Goal: Transaction & Acquisition: Book appointment/travel/reservation

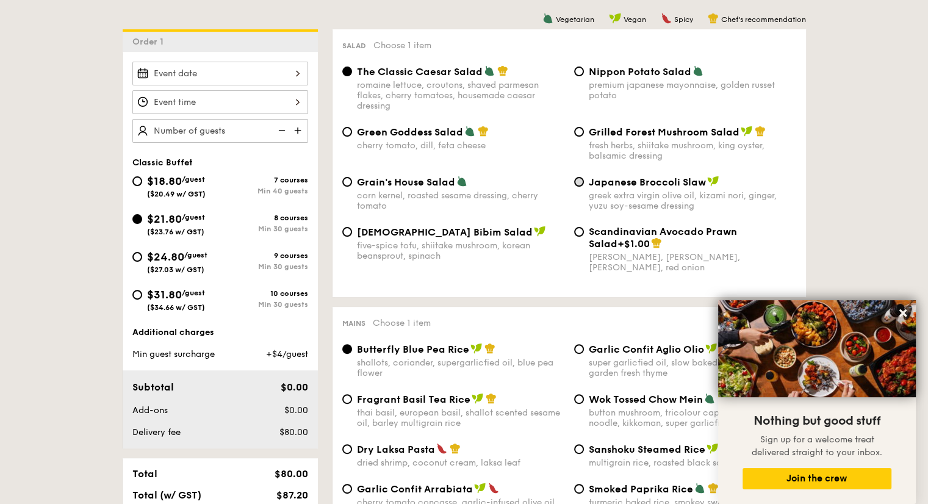
scroll to position [316, 0]
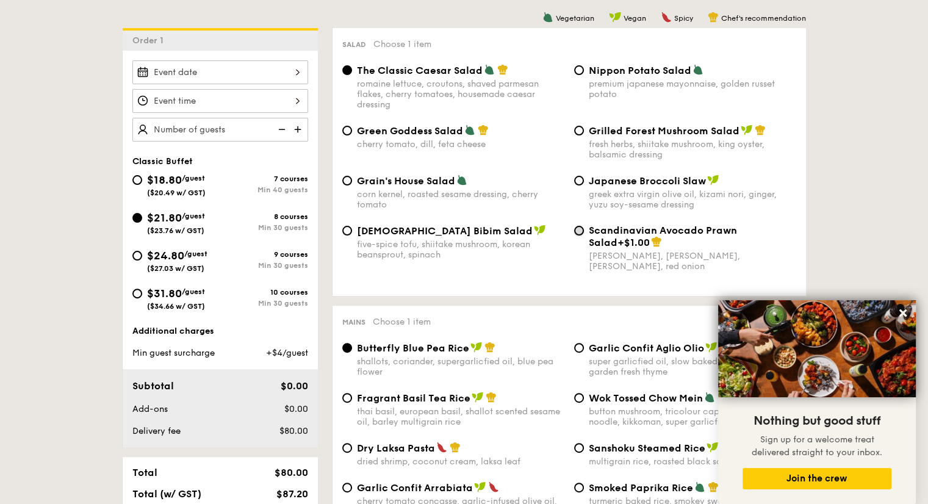
click at [578, 232] on input "Scandinavian Avocado Prawn Salad +$1.00 virgin [PERSON_NAME] dressing, dijon mu…" at bounding box center [579, 231] width 10 height 10
radio input "true"
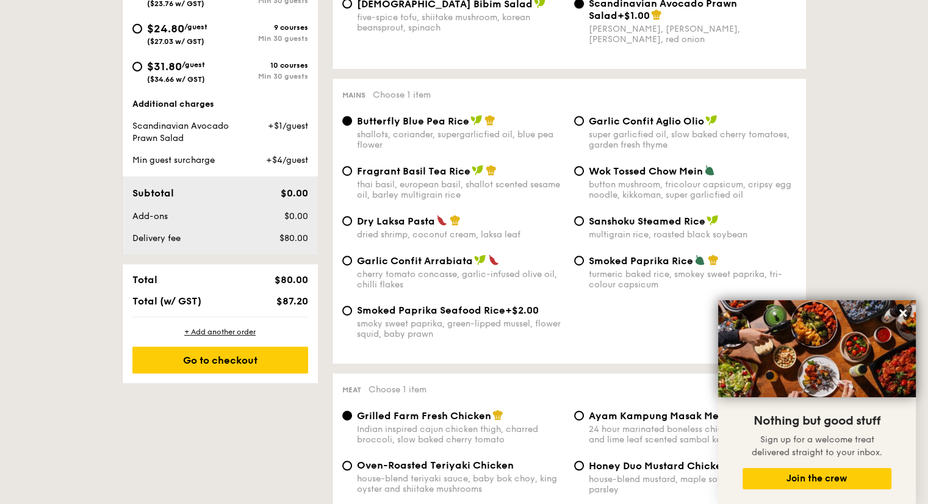
scroll to position [543, 0]
click at [350, 225] on input "Dry Laksa Pasta dried shrimp, coconut cream, laksa leaf" at bounding box center [347, 220] width 10 height 10
radio input "true"
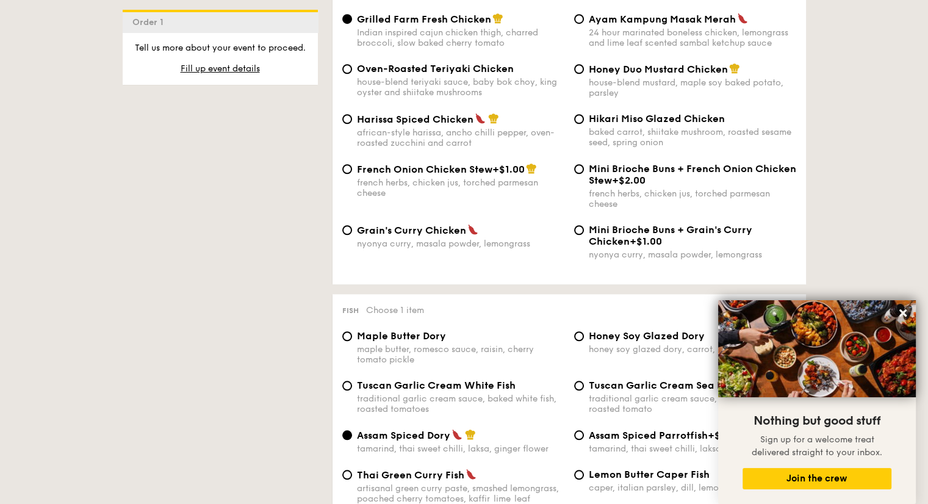
click at [417, 236] on span "Grain's Curry Chicken" at bounding box center [411, 230] width 109 height 12
click at [352, 235] on input "Grain's Curry Chicken nyonya curry, masala powder, lemongrass" at bounding box center [347, 230] width 10 height 10
radio input "true"
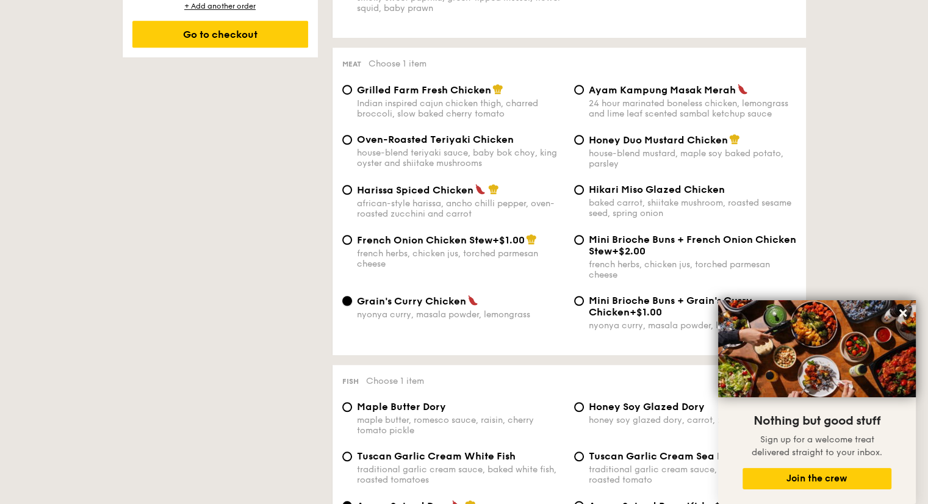
scroll to position [844, 0]
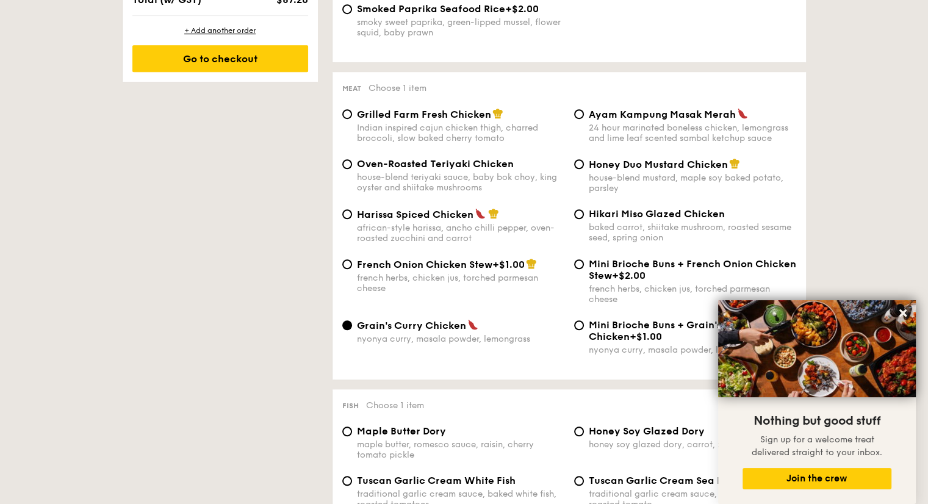
click at [459, 131] on div "Indian inspired cajun chicken thigh, charred broccoli, slow baked cherry tomato" at bounding box center [460, 133] width 207 height 21
click at [352, 119] on input "Grilled Farm Fresh Chicken Indian inspired cajun chicken thigh, charred broccol…" at bounding box center [347, 114] width 10 height 10
radio input "true"
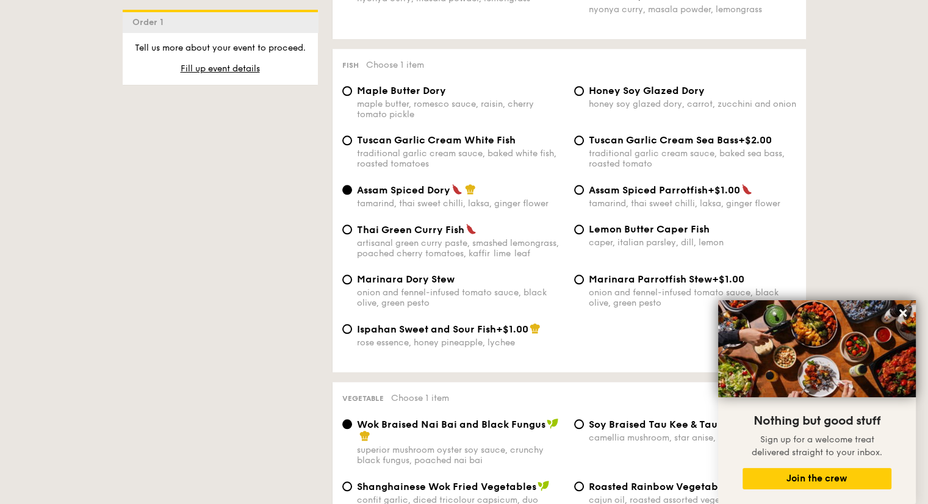
scroll to position [1183, 0]
click at [388, 165] on div "traditional garlic cream sauce, baked white fish, roasted tomatoes" at bounding box center [460, 159] width 207 height 21
click at [352, 146] on input "Tuscan Garlic Cream White Fish traditional garlic cream sauce, baked white fish…" at bounding box center [347, 142] width 10 height 10
radio input "true"
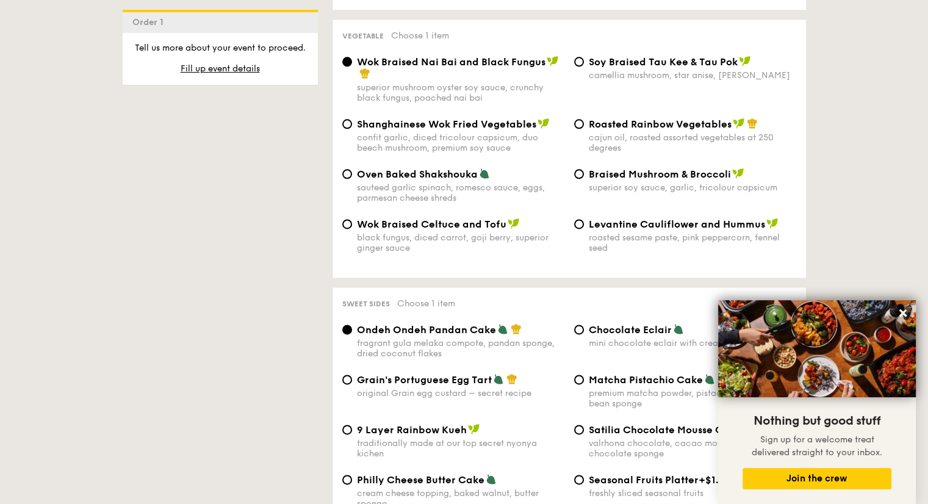
scroll to position [1547, 0]
click at [603, 130] on span "Roasted Rainbow Vegetables" at bounding box center [660, 124] width 143 height 12
click at [584, 129] on input "Roasted Rainbow Vegetables cajun oil, roasted assorted vegetables at 250 degrees" at bounding box center [579, 124] width 10 height 10
radio input "true"
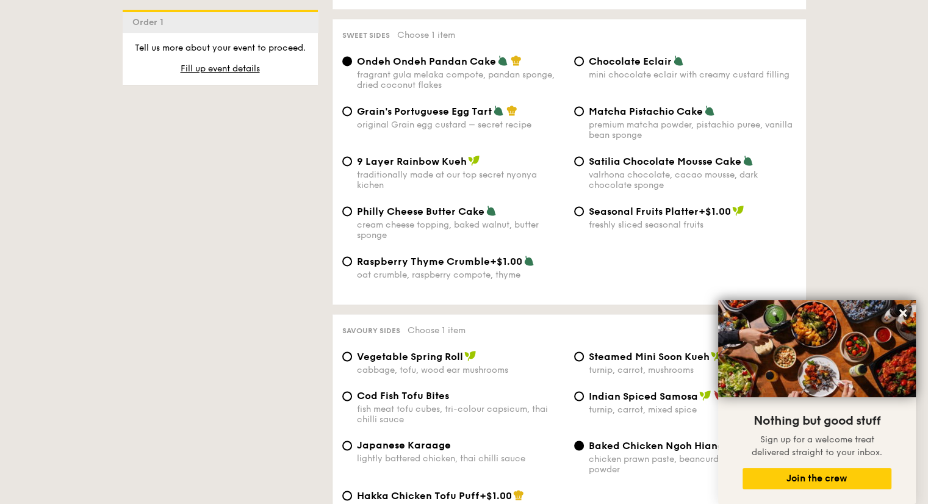
scroll to position [1823, 0]
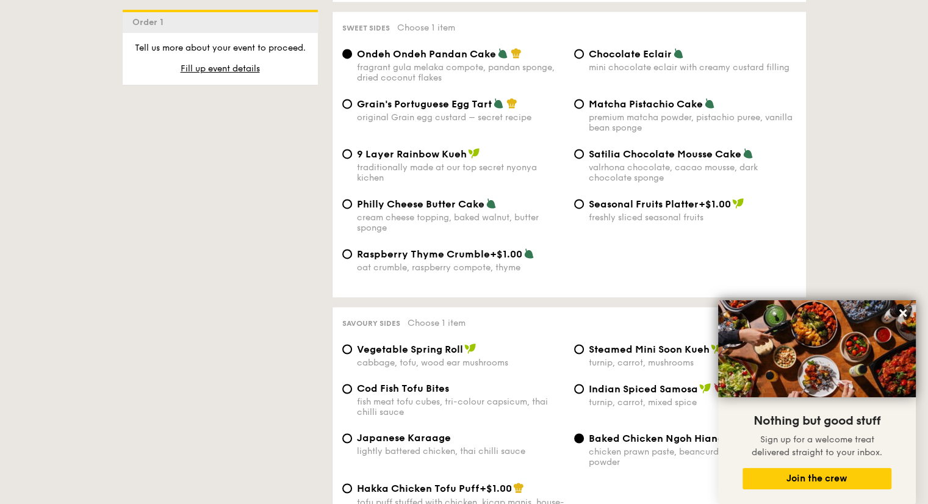
click at [619, 60] on span "Chocolate Eclair" at bounding box center [630, 54] width 83 height 12
click at [584, 59] on input "Chocolate Eclair mini chocolate eclair with creamy custard filling" at bounding box center [579, 54] width 10 height 10
radio input "true"
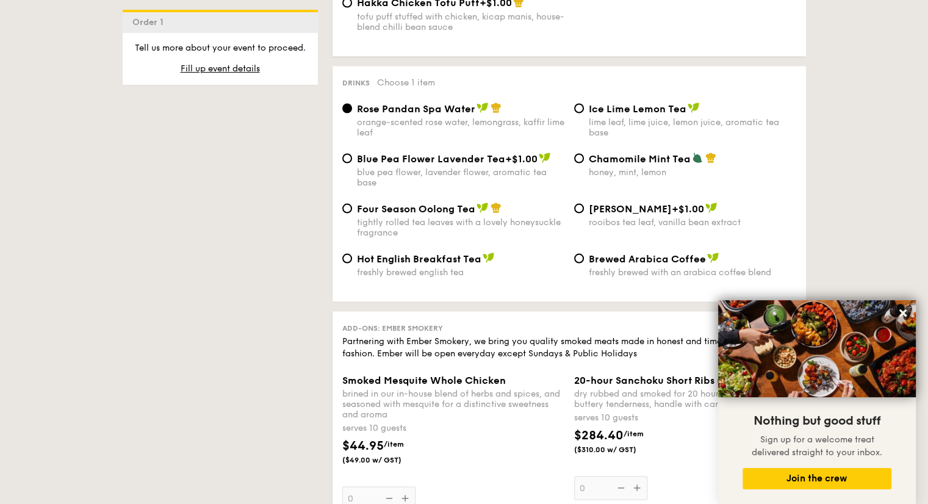
scroll to position [2312, 0]
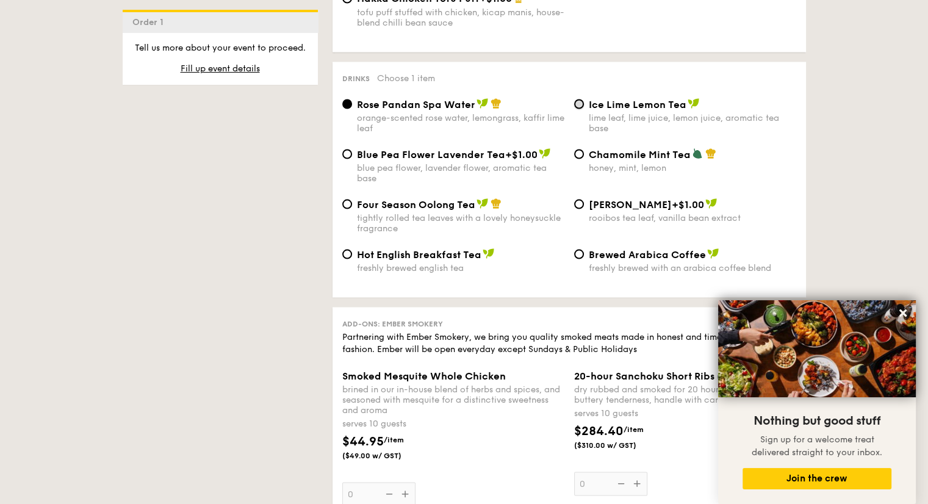
click at [581, 109] on input "Ice Lime Lemon Tea lime leaf, lime juice, lemon juice, aromatic tea base" at bounding box center [579, 104] width 10 height 10
radio input "true"
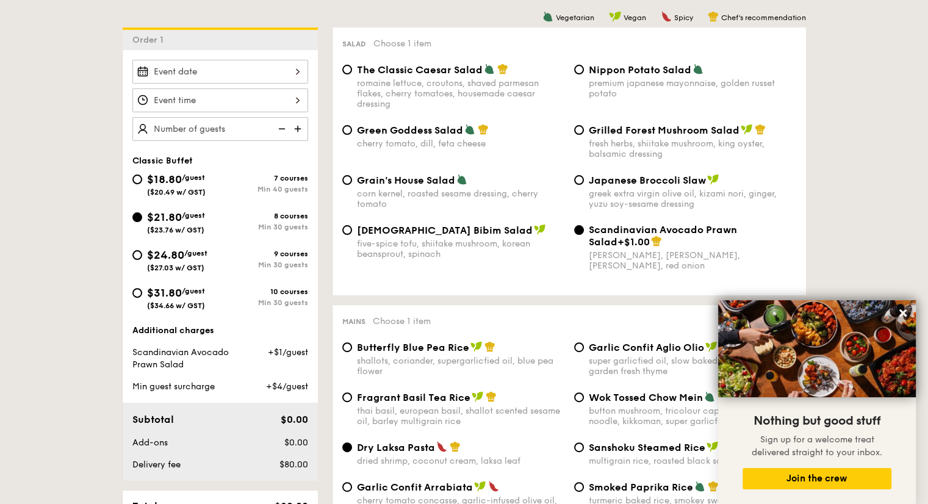
scroll to position [316, 0]
click at [295, 126] on img at bounding box center [299, 129] width 18 height 23
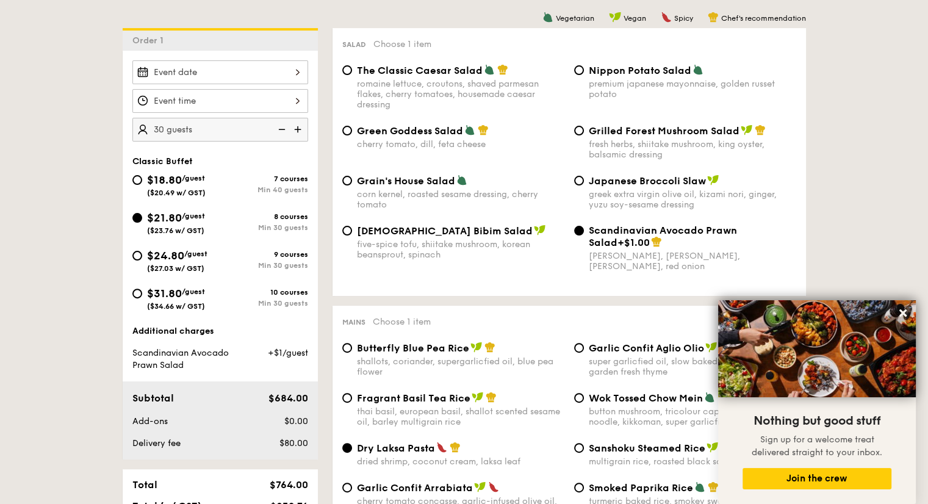
click at [295, 126] on img at bounding box center [299, 129] width 18 height 23
click at [282, 126] on img at bounding box center [280, 129] width 18 height 23
type input "30 guests"
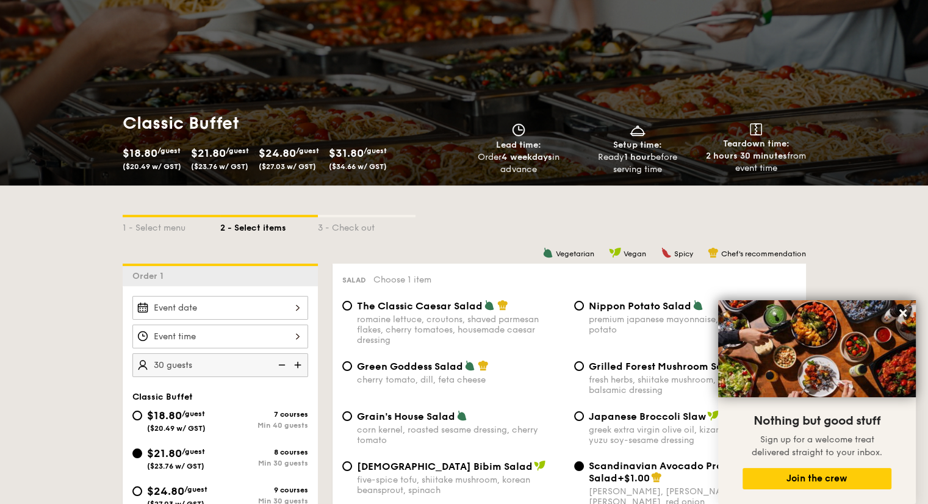
scroll to position [0, 0]
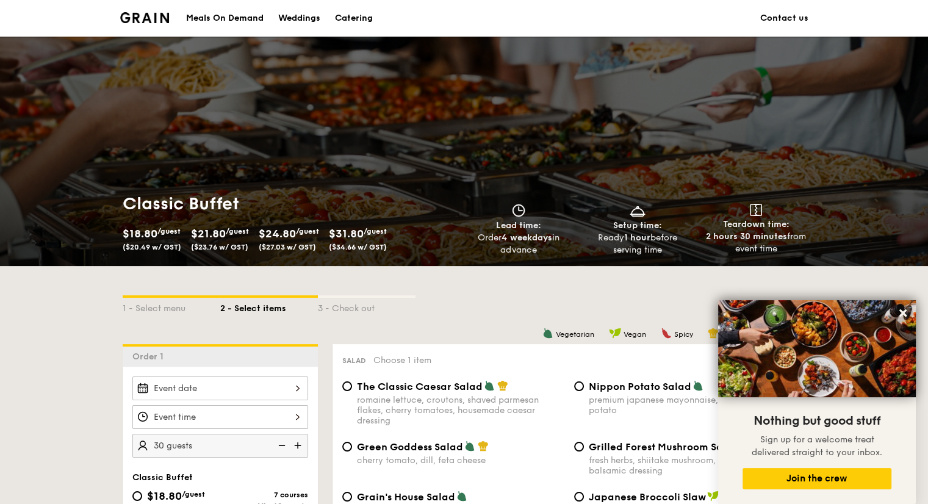
click at [351, 11] on div "Catering" at bounding box center [354, 18] width 38 height 37
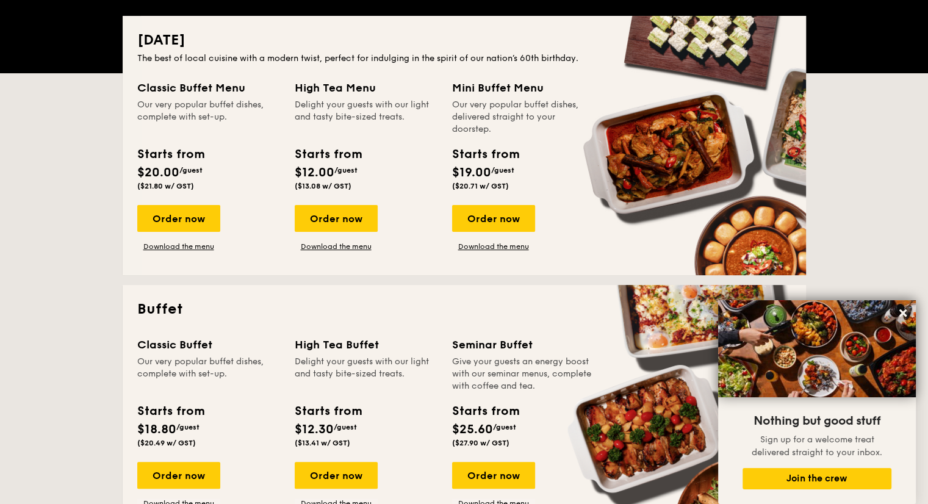
scroll to position [274, 0]
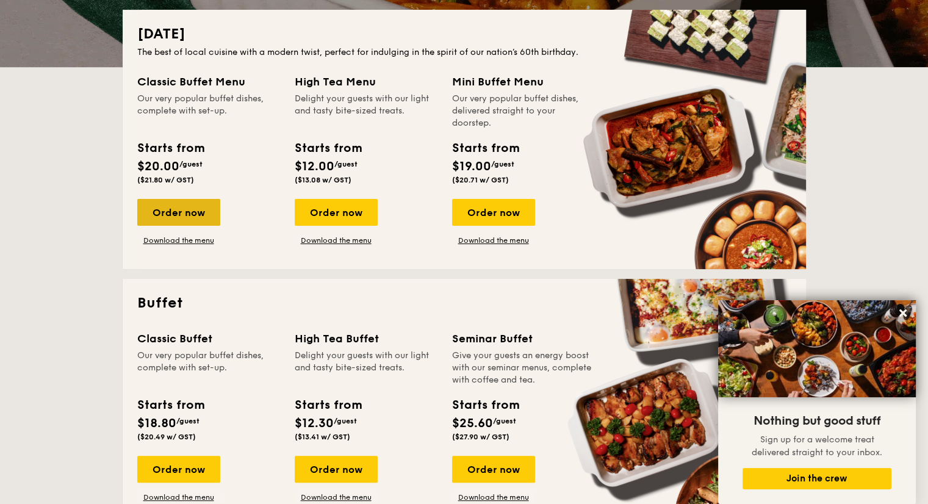
click at [188, 208] on div "Order now" at bounding box center [178, 212] width 83 height 27
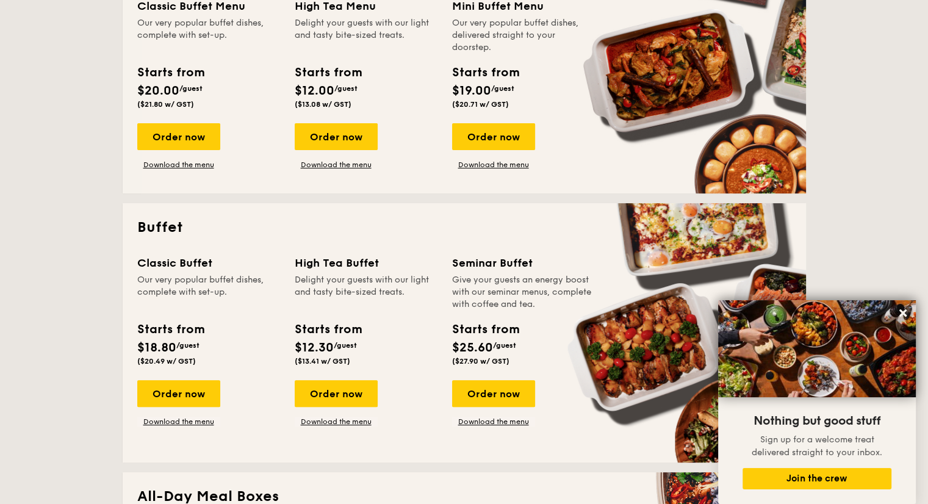
scroll to position [345, 0]
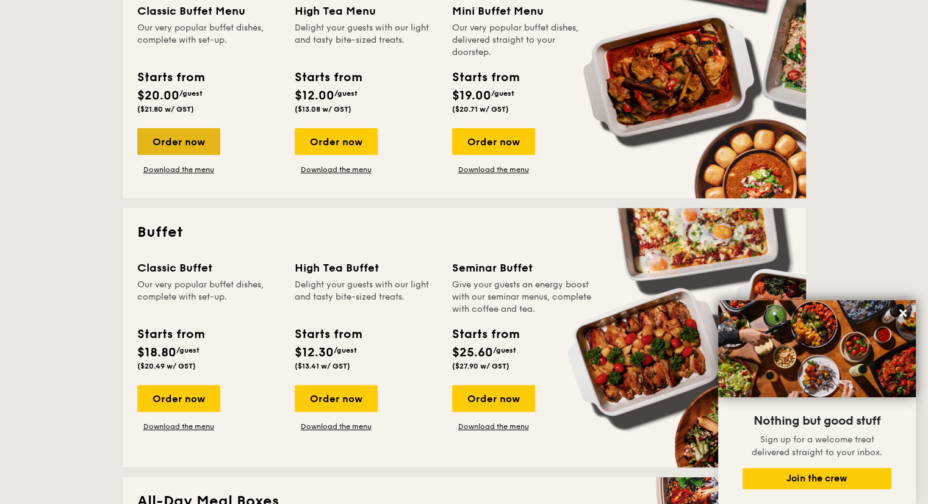
click at [184, 132] on div "Order now" at bounding box center [178, 141] width 83 height 27
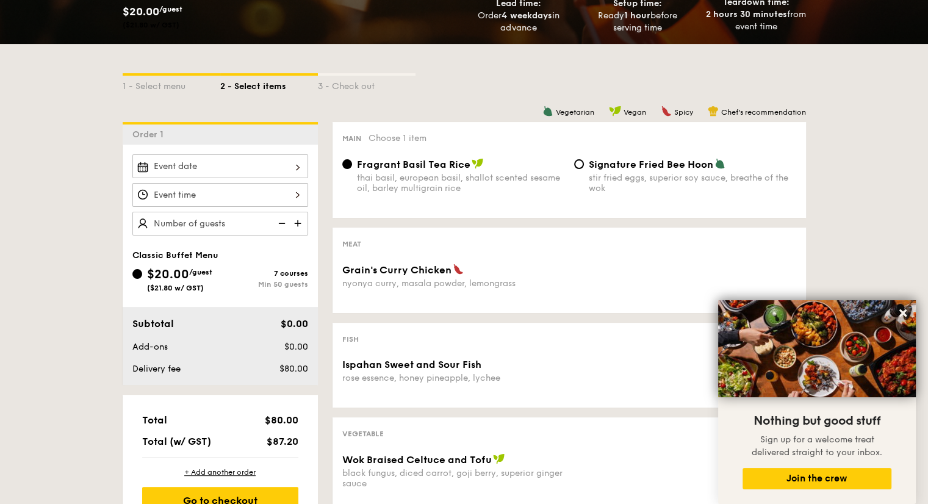
scroll to position [250, 0]
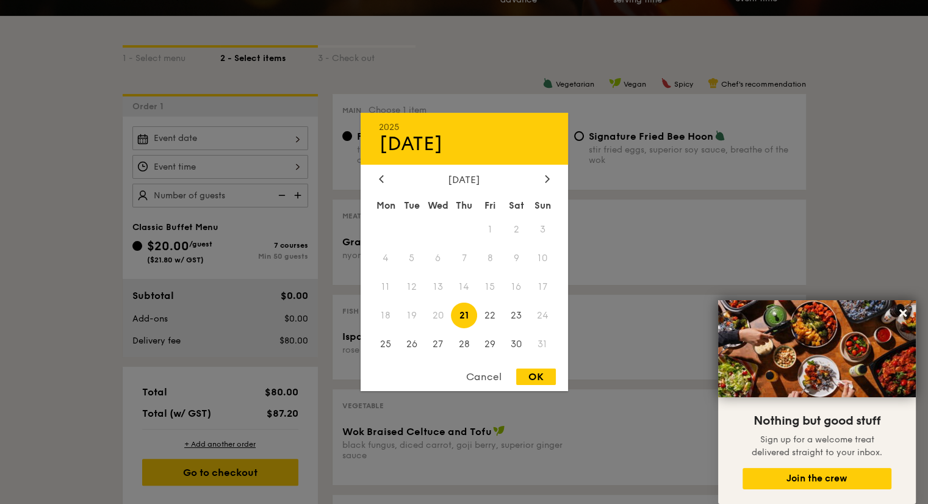
click at [296, 129] on div "2025 Aug [DATE] Tue Wed Thu Fri Sat Sun 1 2 3 4 5 6 7 8 9 10 11 12 13 14 15 16 …" at bounding box center [220, 138] width 176 height 24
click at [548, 175] on icon at bounding box center [547, 178] width 5 height 8
click at [89, 301] on div at bounding box center [464, 252] width 928 height 504
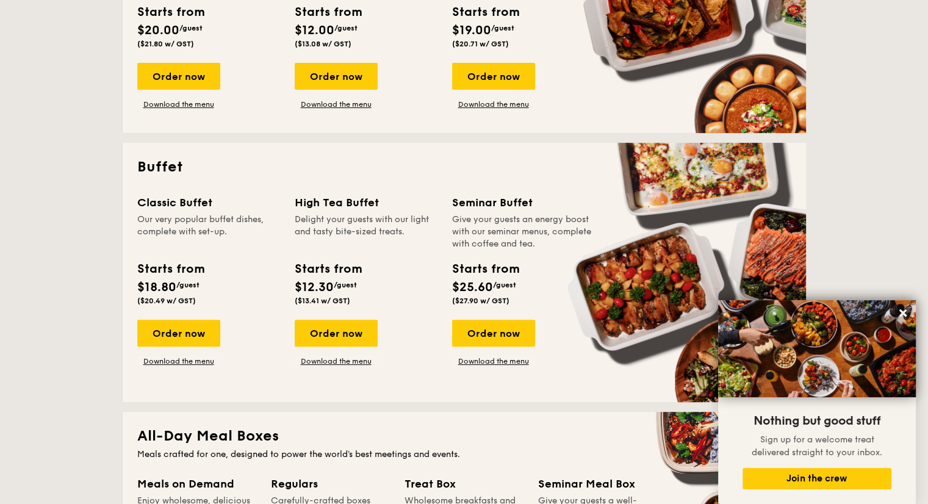
scroll to position [410, 0]
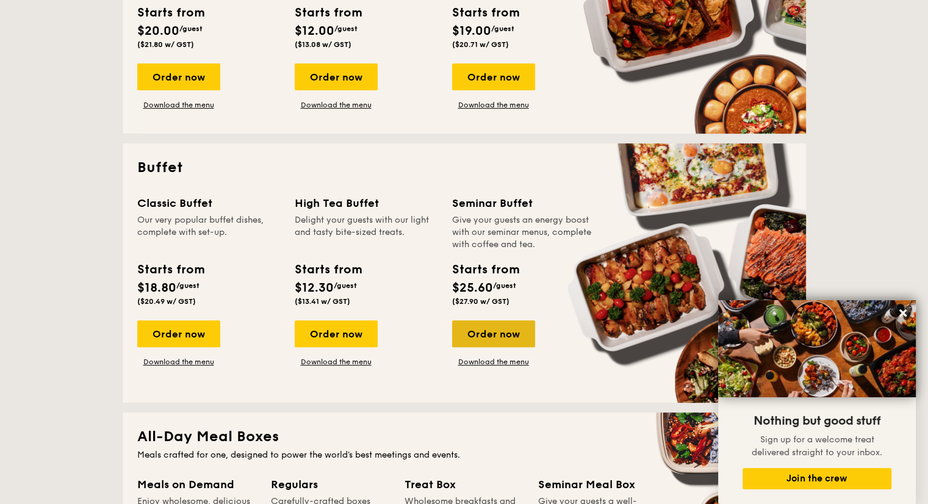
click at [489, 328] on div "Order now" at bounding box center [493, 333] width 83 height 27
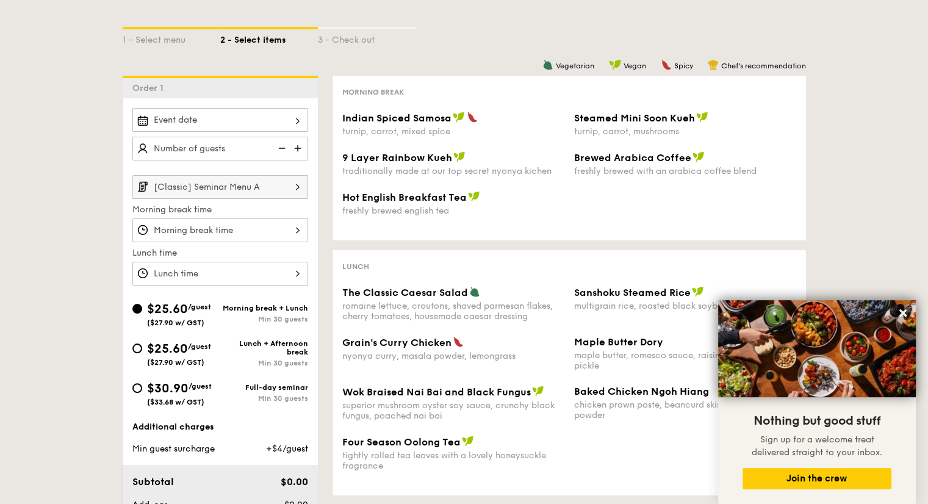
scroll to position [217, 0]
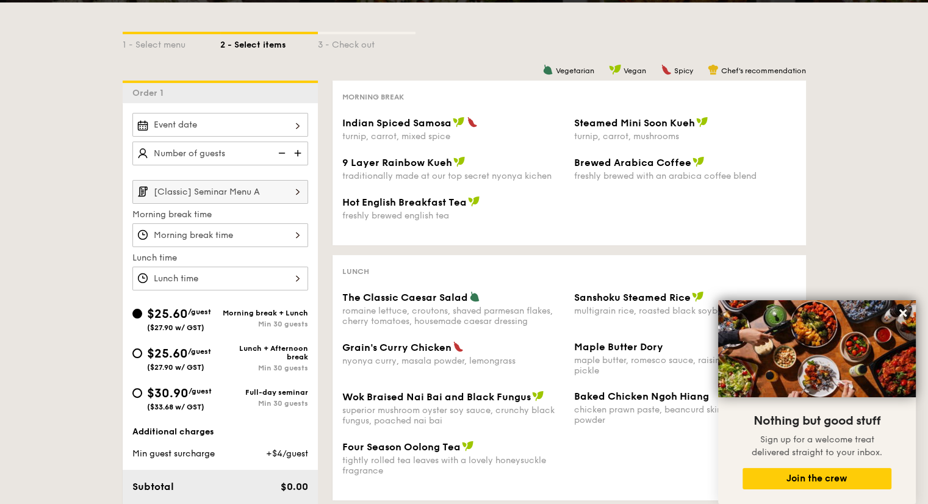
click at [300, 188] on img at bounding box center [297, 191] width 21 height 23
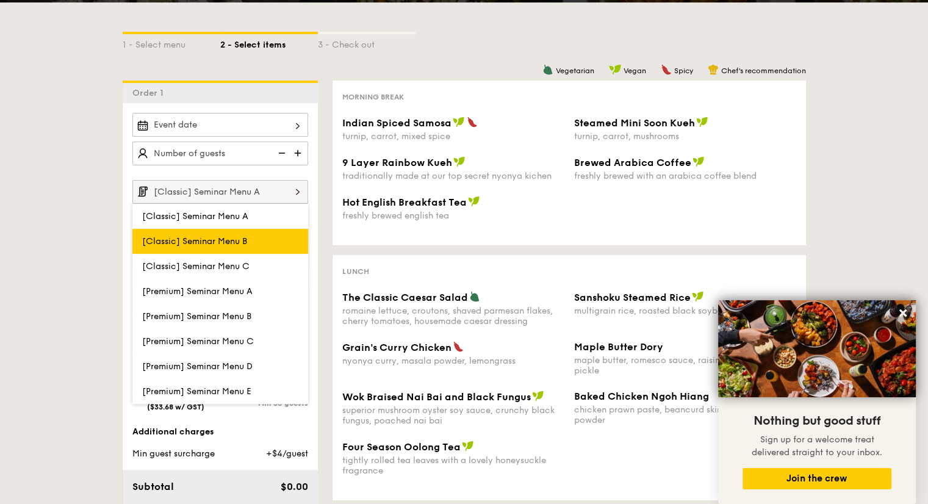
click at [240, 233] on label "[Classic] Seminar Menu B" at bounding box center [220, 241] width 176 height 25
click at [0, 0] on input "[Classic] Seminar Menu B" at bounding box center [0, 0] width 0 height 0
type input "[Classic] Seminar Menu B"
